Goal: Transaction & Acquisition: Purchase product/service

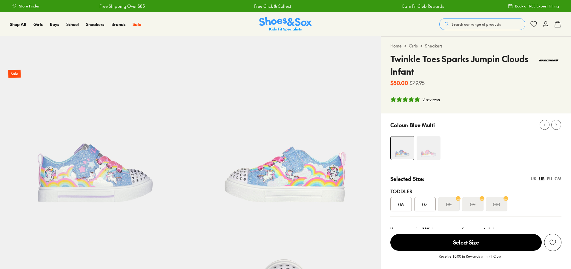
select select "*"
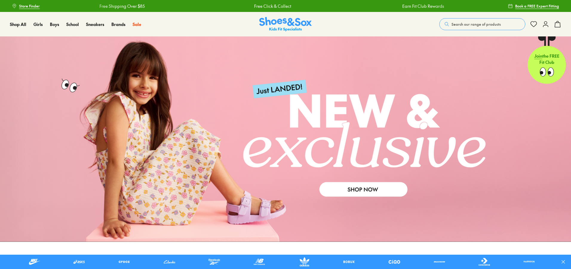
click at [467, 25] on span "Search our range of products" at bounding box center [475, 23] width 49 height 5
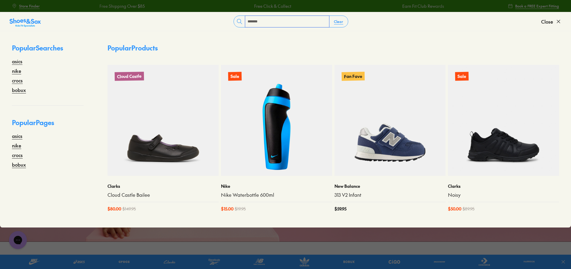
type input "******"
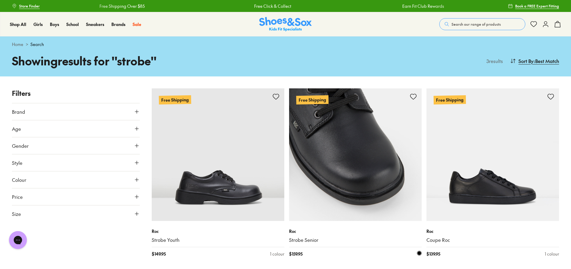
click at [332, 194] on img at bounding box center [355, 154] width 133 height 133
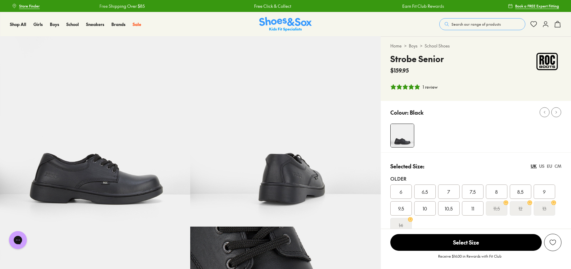
select select "*"
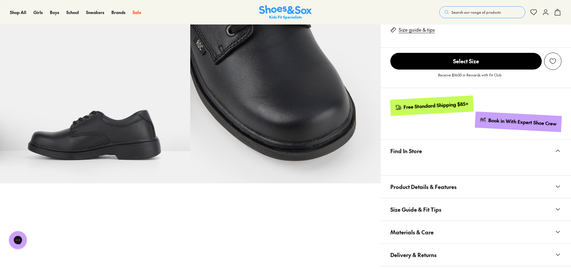
scroll to position [149, 0]
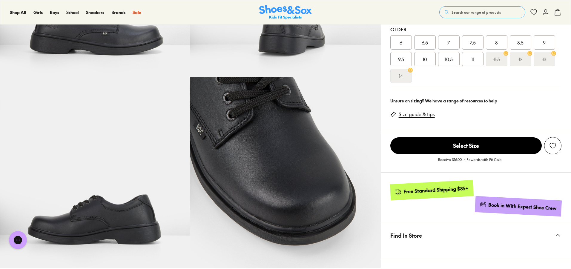
drag, startPoint x: 499, startPoint y: 42, endPoint x: 495, endPoint y: 41, distance: 4.2
click at [497, 42] on div "8" at bounding box center [496, 42] width 21 height 14
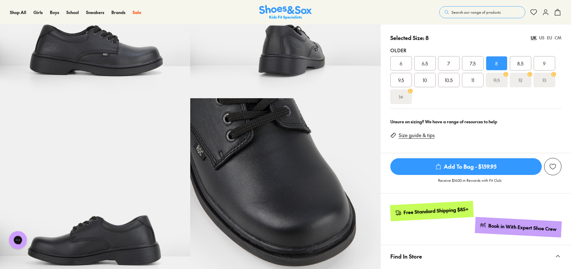
scroll to position [60, 0]
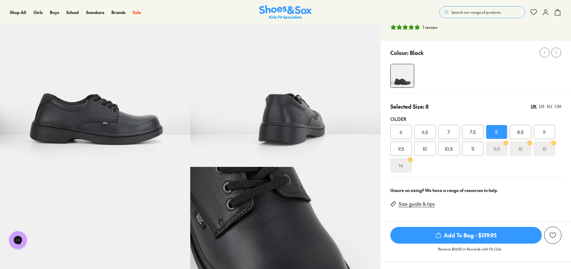
click at [520, 136] on div "8.5" at bounding box center [519, 132] width 21 height 14
